Goal: Transaction & Acquisition: Purchase product/service

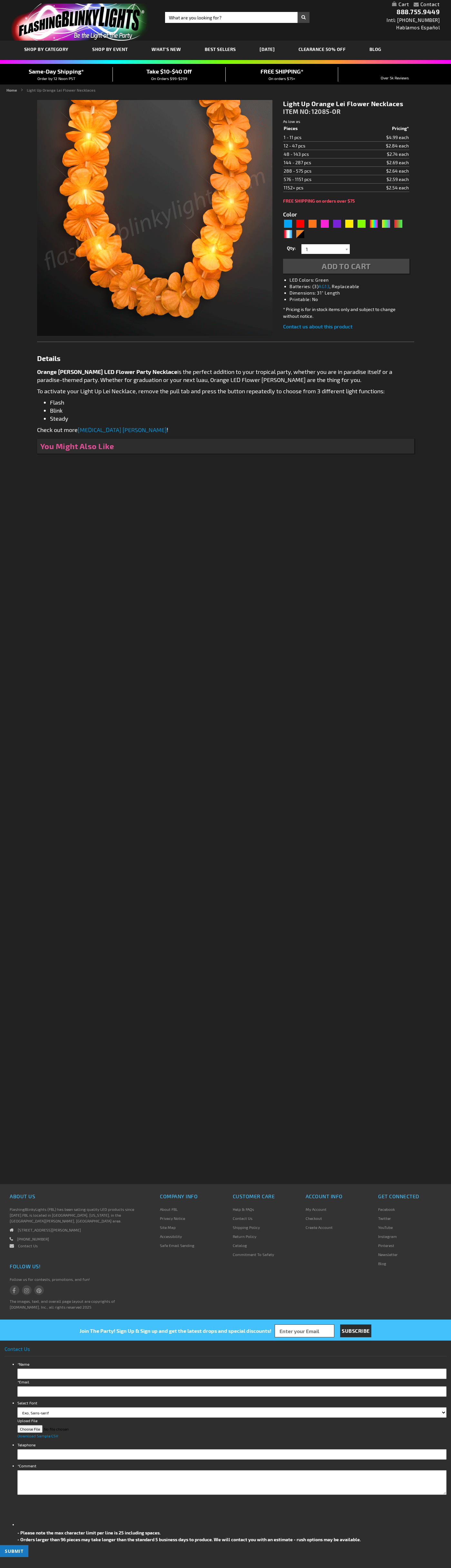
type input "5637"
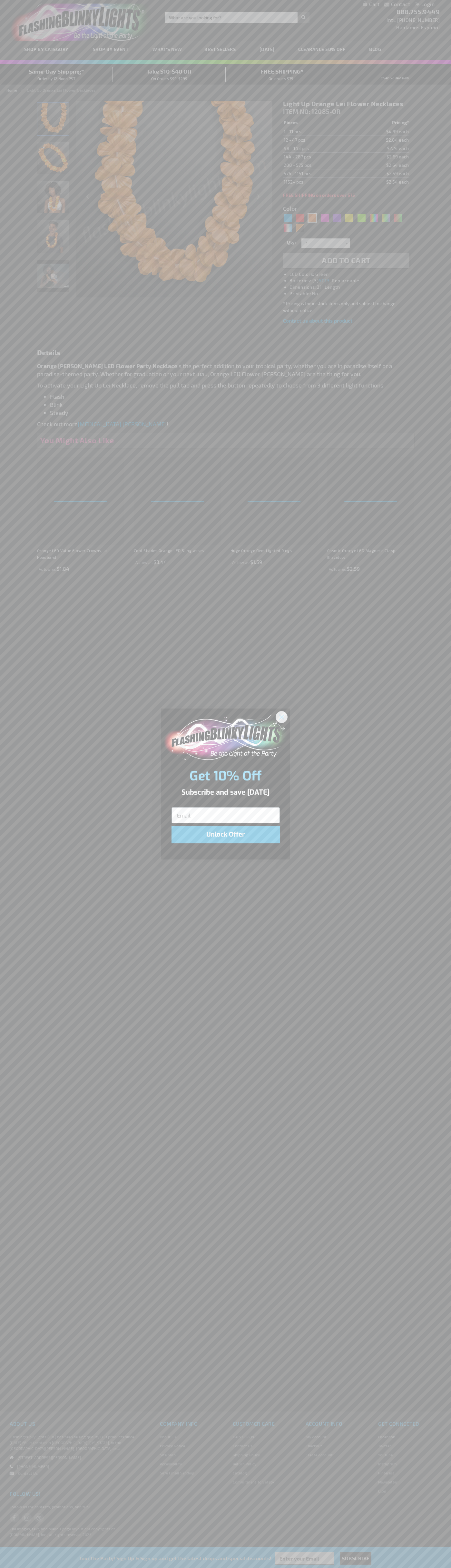
click at [282, 717] on icon "Close dialog" at bounding box center [281, 717] width 5 height 5
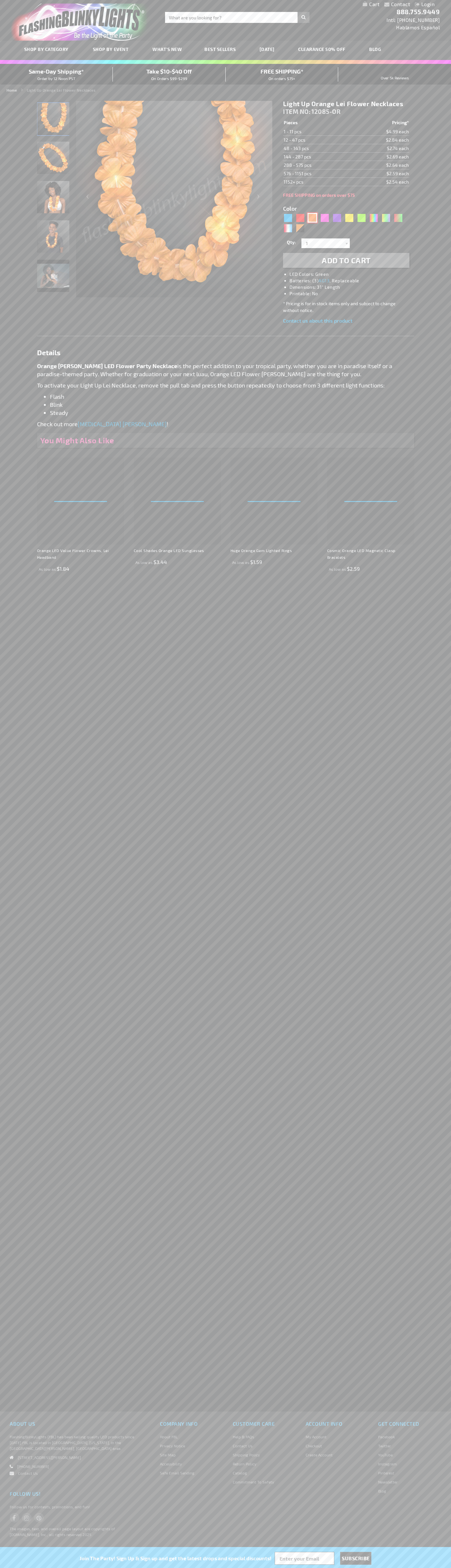
click at [312, 218] on div "Orange" at bounding box center [312, 217] width 10 height 10
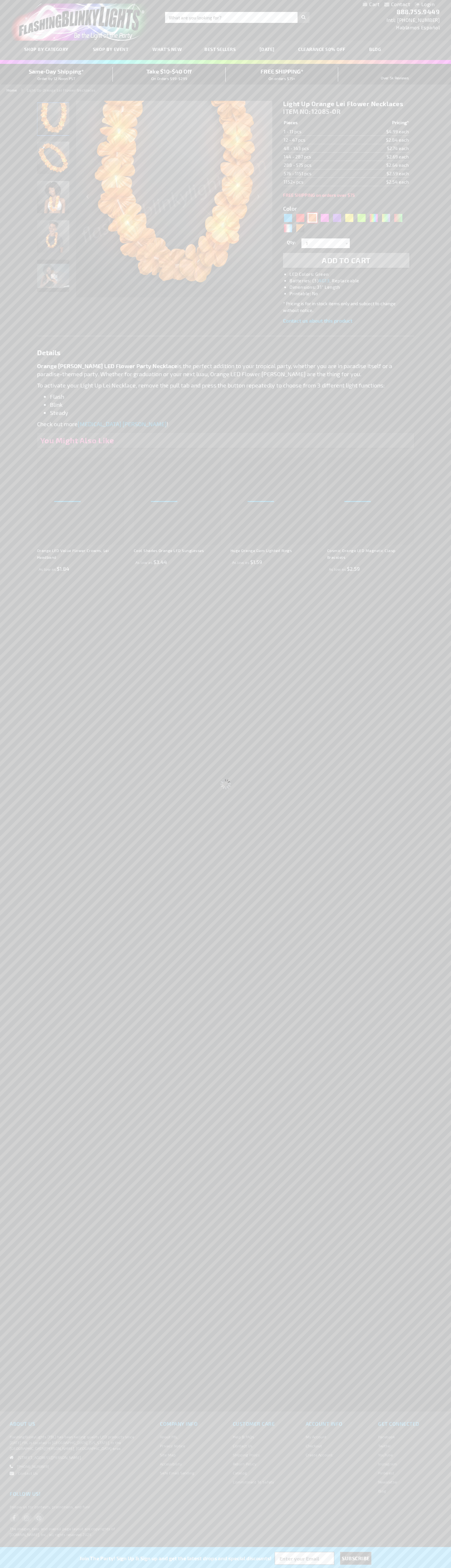
select select
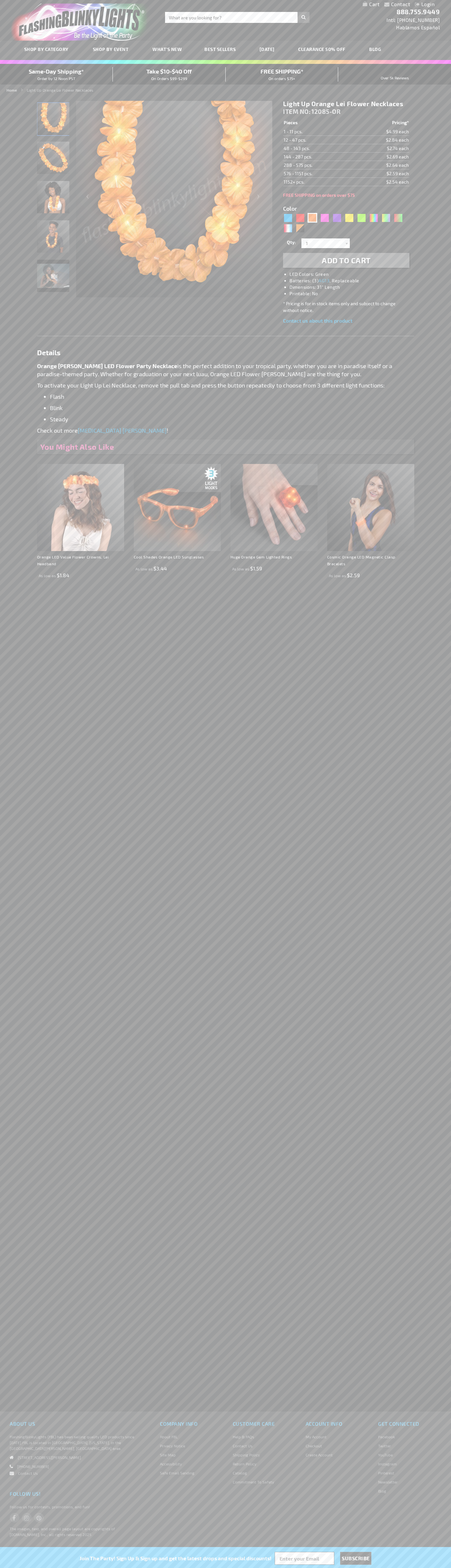
click at [346, 260] on span "Add to Cart" at bounding box center [346, 260] width 49 height 10
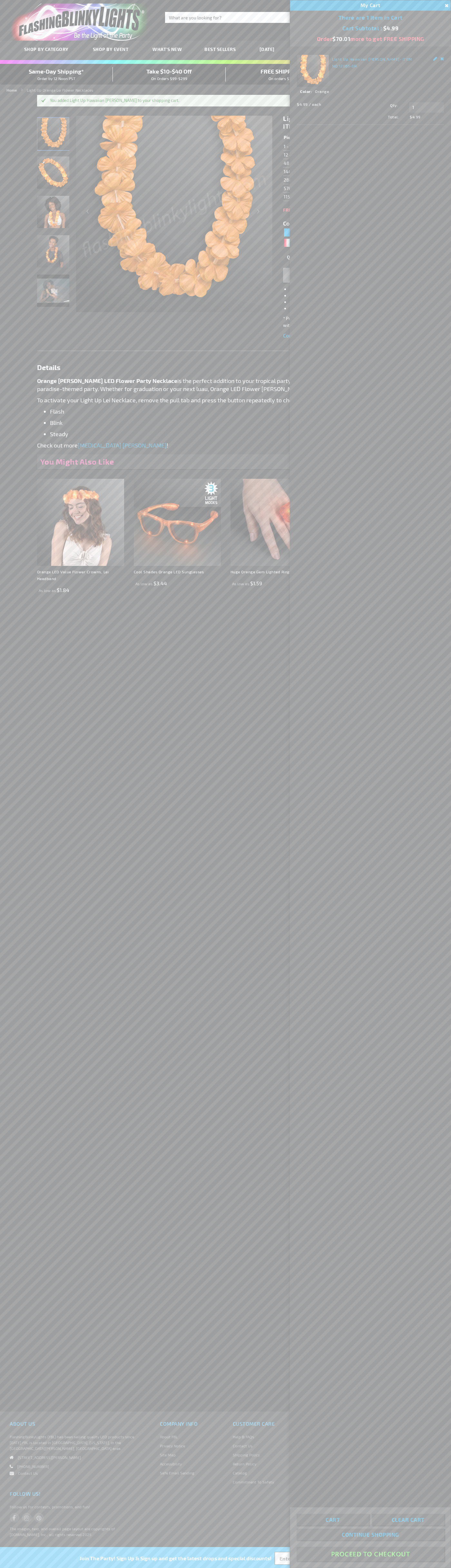
click at [371, 1554] on button "Proceed To Checkout" at bounding box center [370, 1554] width 148 height 14
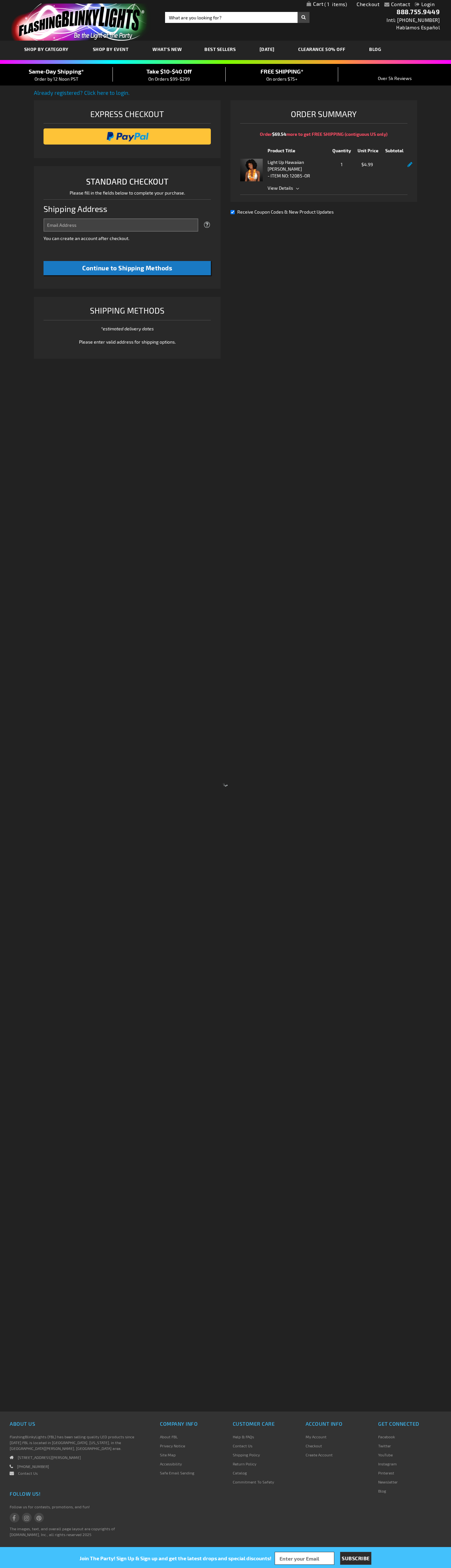
select select "US"
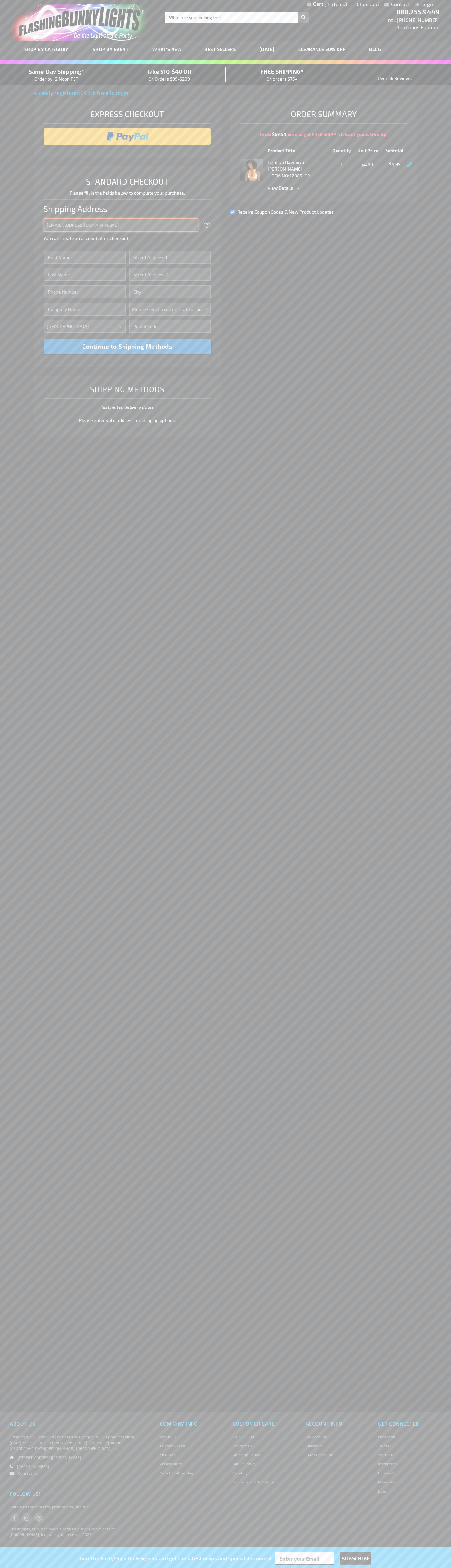
type input "johnsmith005@storebotmail.joonix.net"
type input "John"
type input "651 N. 34th Str."
type input "First floor"
type input "seattle"
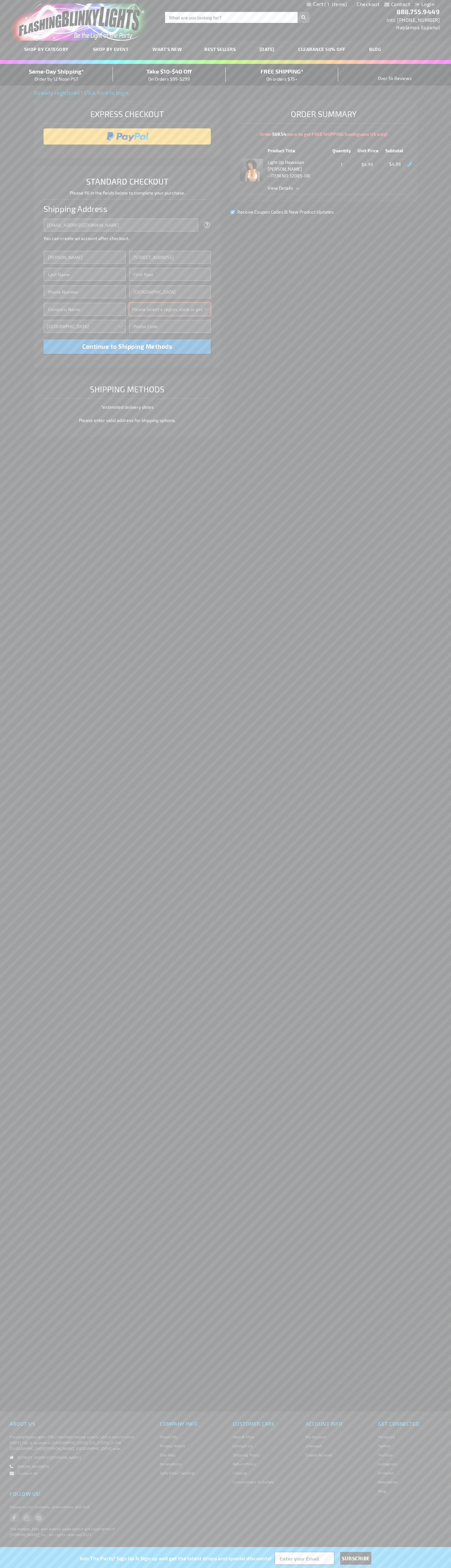
select select "62"
type input "98103"
type input "Smith"
type input "6502530000"
type input "John Smith"
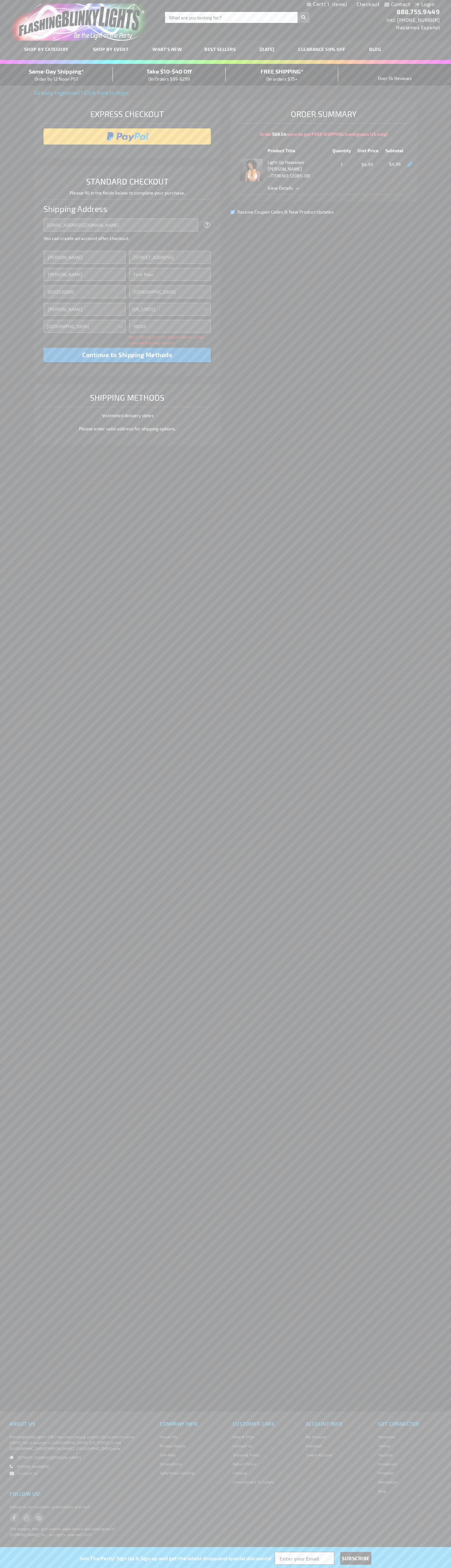
click at [56, 75] on div "Same-Day Shipping* Order by 12 Noon PST" at bounding box center [56, 75] width 113 height 15
click at [127, 136] on input "image" at bounding box center [127, 136] width 161 height 13
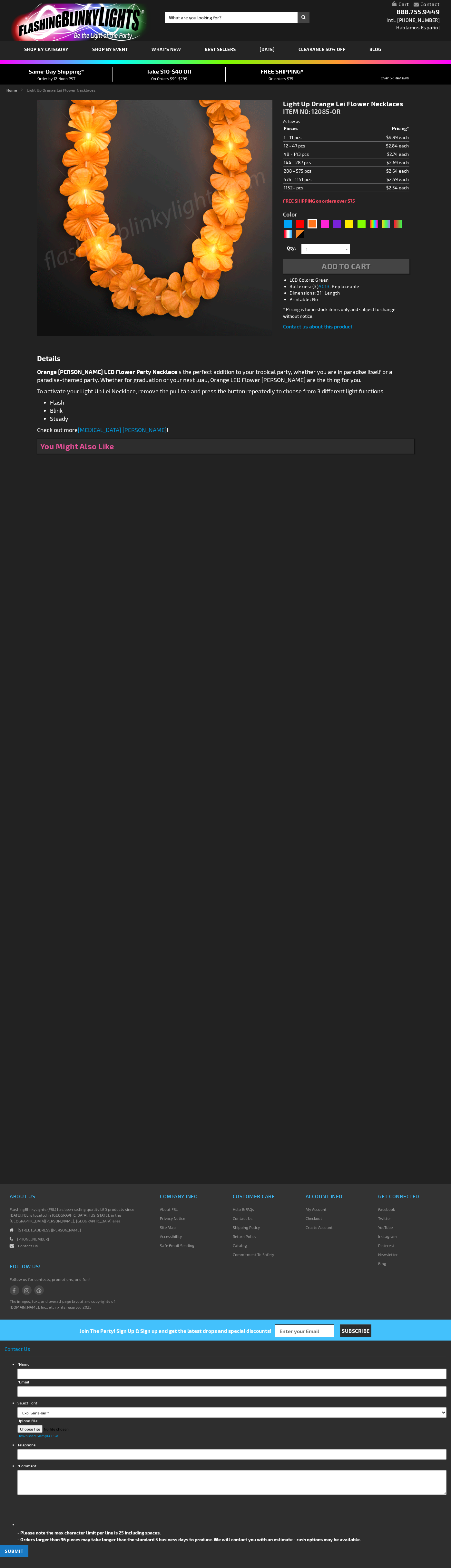
type input "5637"
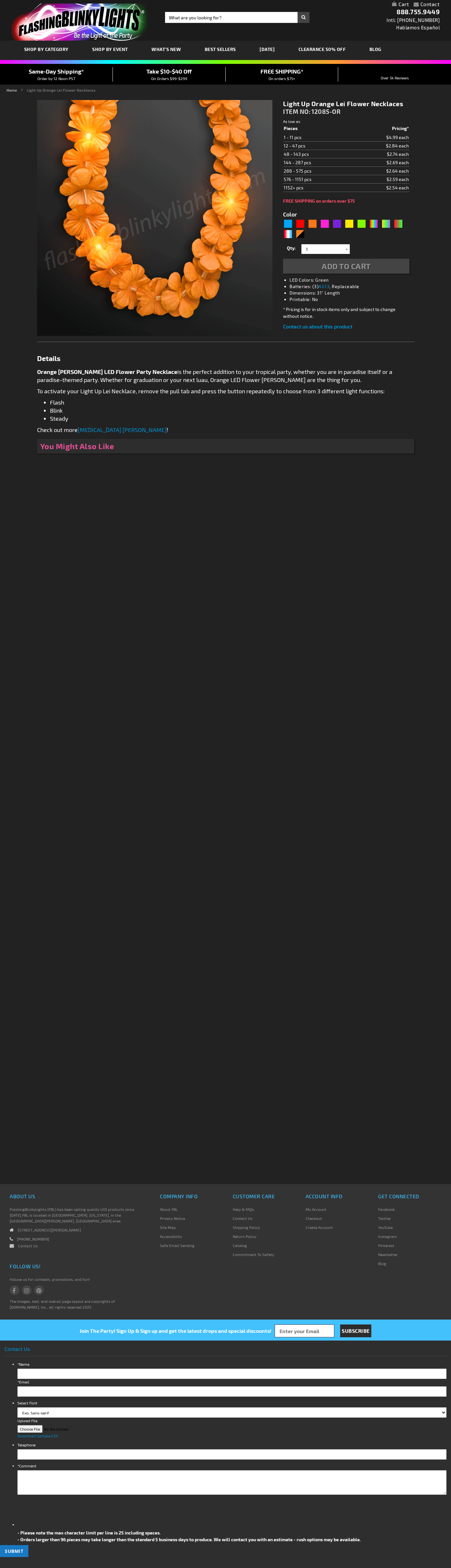
type input "5637"
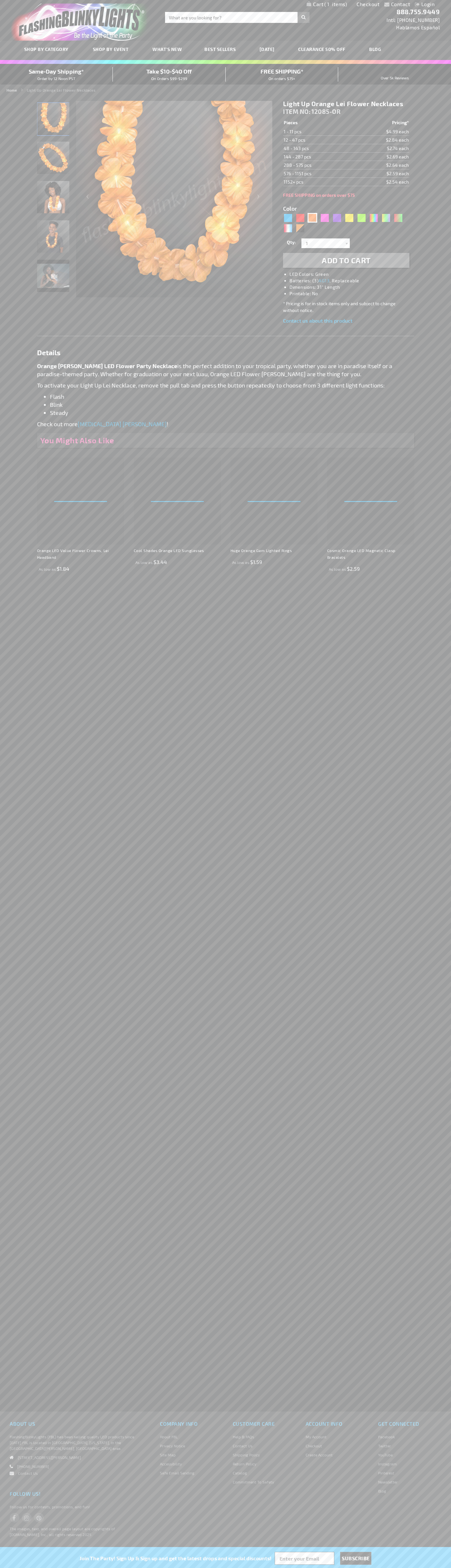
click at [327, 5] on span "1" at bounding box center [336, 4] width 23 height 6
